Goal: Find specific page/section: Find specific page/section

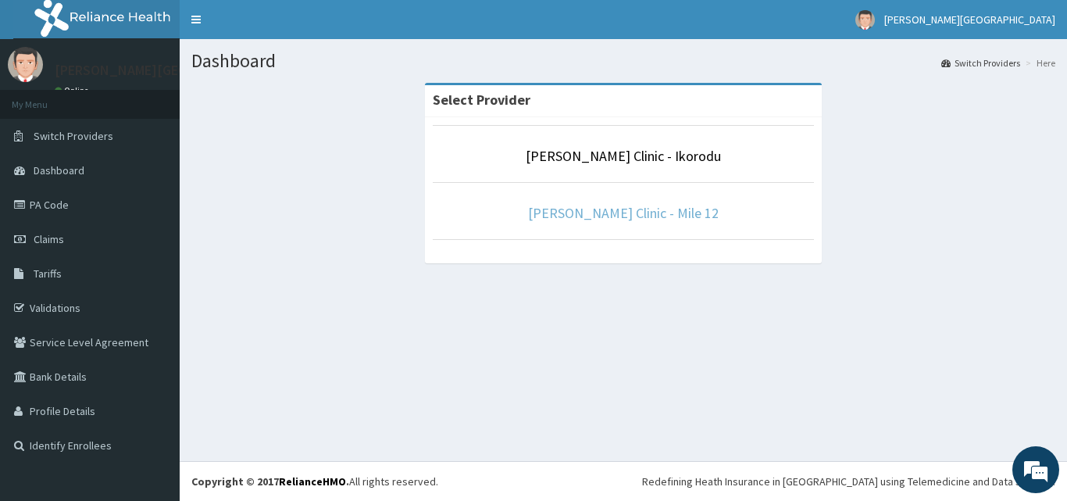
click at [608, 218] on link "[PERSON_NAME] Clinic - Mile 12" at bounding box center [623, 213] width 191 height 18
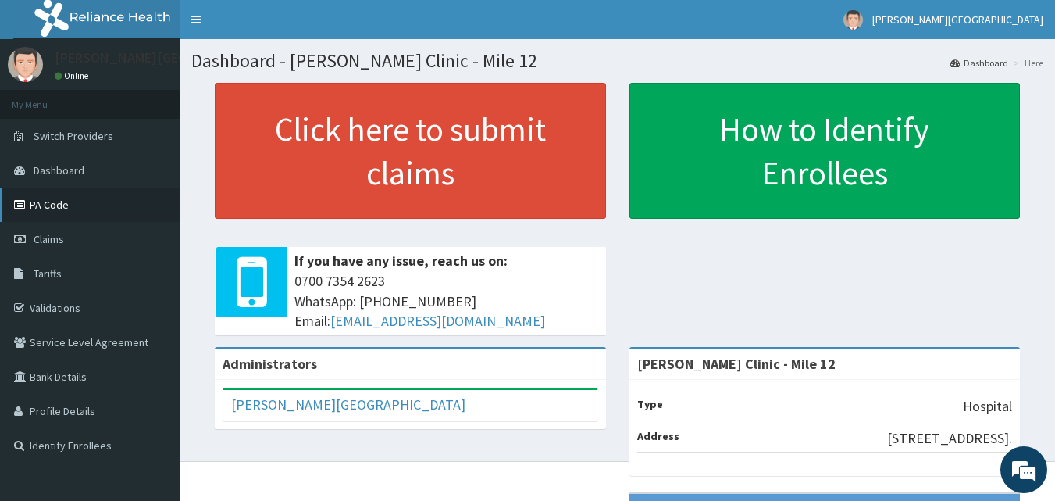
click at [20, 194] on link "PA Code" at bounding box center [90, 204] width 180 height 34
click at [48, 199] on link "PA Code" at bounding box center [90, 204] width 180 height 34
